Goal: Task Accomplishment & Management: Complete application form

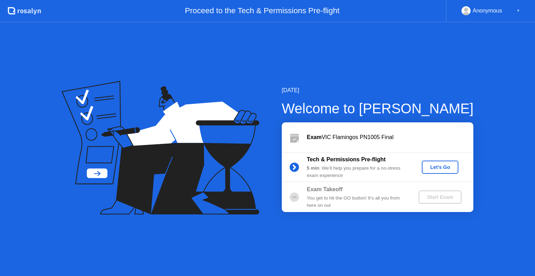
click at [436, 173] on button "Let's Go" at bounding box center [440, 167] width 37 height 13
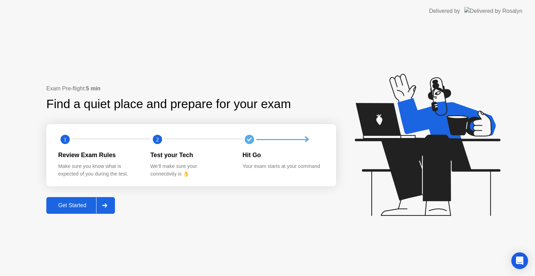
click at [82, 203] on div "Get Started" at bounding box center [72, 206] width 48 height 6
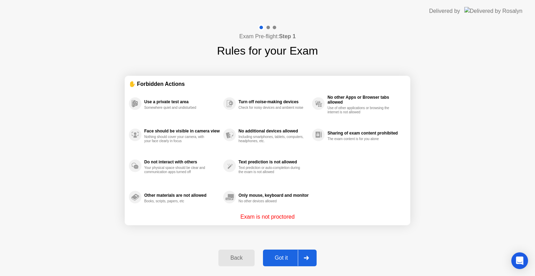
click at [282, 258] on div "Got it" at bounding box center [281, 258] width 33 height 6
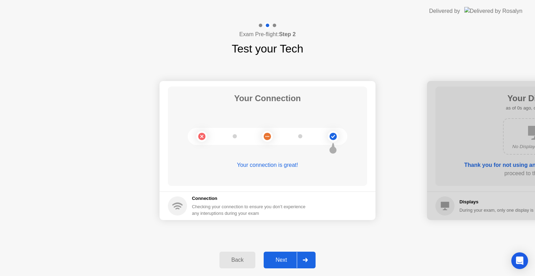
click at [281, 258] on div "Next" at bounding box center [281, 260] width 31 height 6
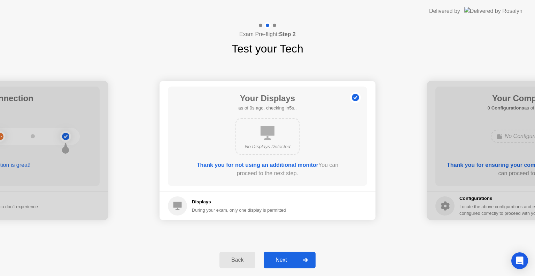
click at [281, 258] on div "Next" at bounding box center [281, 260] width 31 height 6
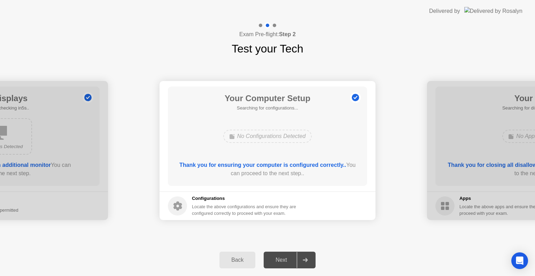
click at [281, 258] on div "Next" at bounding box center [281, 260] width 31 height 6
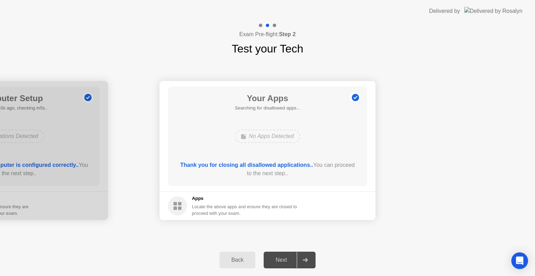
click at [281, 258] on div "Next" at bounding box center [281, 260] width 31 height 6
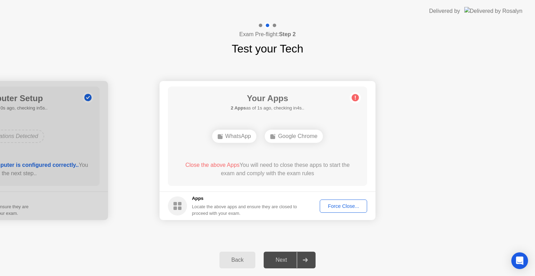
click at [349, 207] on div "Force Close..." at bounding box center [343, 207] width 42 height 6
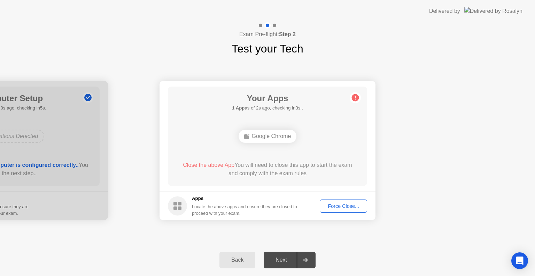
click at [348, 209] on div "Force Close..." at bounding box center [343, 207] width 42 height 6
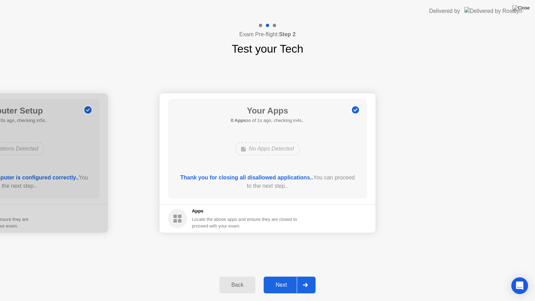
click at [284, 276] on button "Next" at bounding box center [289, 284] width 52 height 17
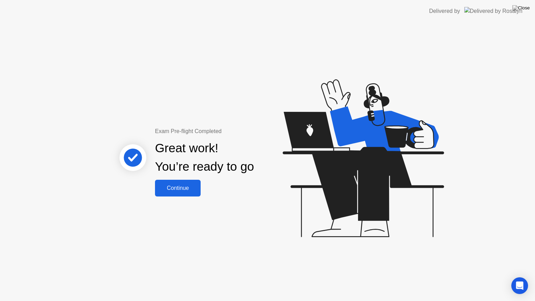
click at [184, 185] on div "Continue" at bounding box center [177, 188] width 41 height 6
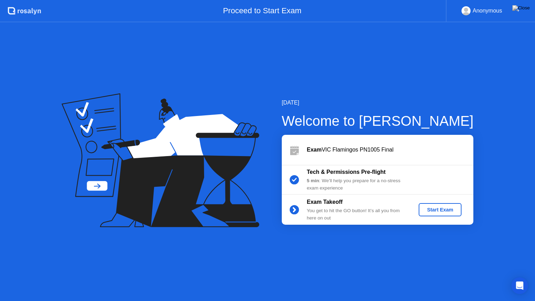
click at [438, 207] on div "Start Exam" at bounding box center [439, 210] width 37 height 6
